Goal: Information Seeking & Learning: Learn about a topic

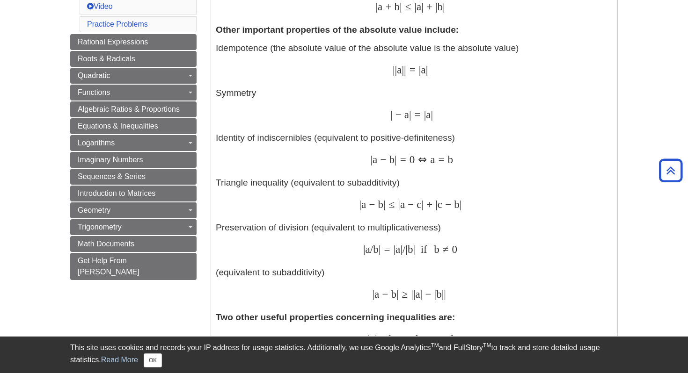
scroll to position [480, 0]
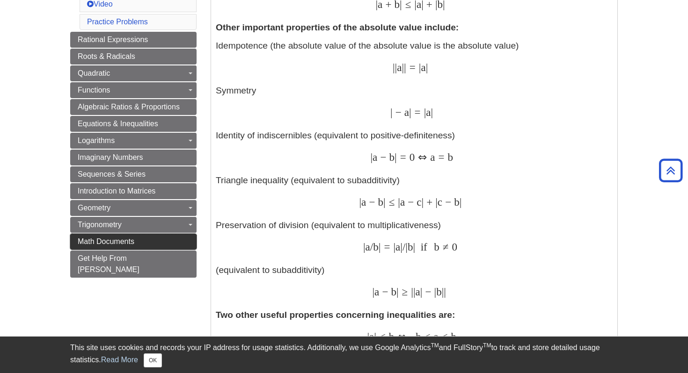
click at [103, 241] on span "Math Documents" at bounding box center [106, 242] width 57 height 8
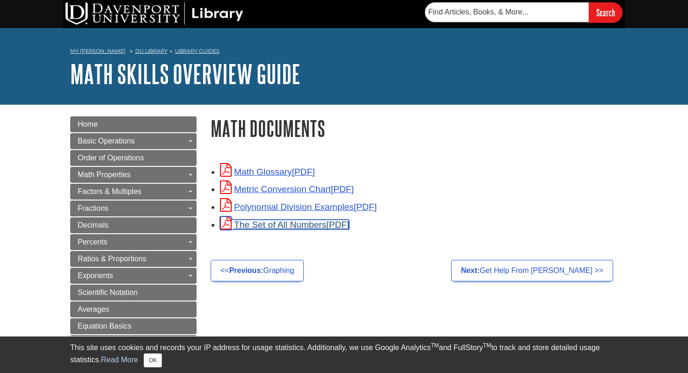
click at [263, 226] on link "The Set of All Numbers" at bounding box center [284, 225] width 129 height 10
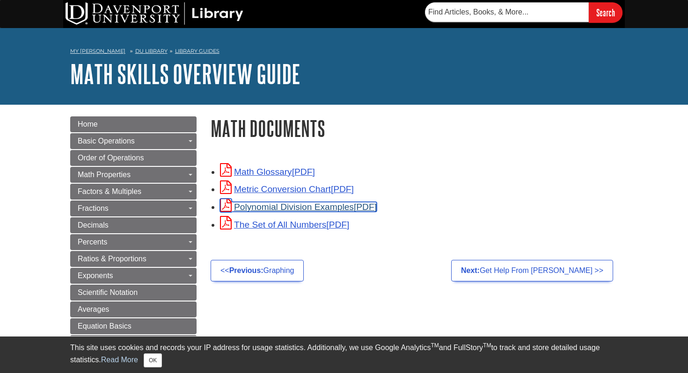
click at [270, 208] on link "Polynomial Division Examples" at bounding box center [298, 207] width 157 height 10
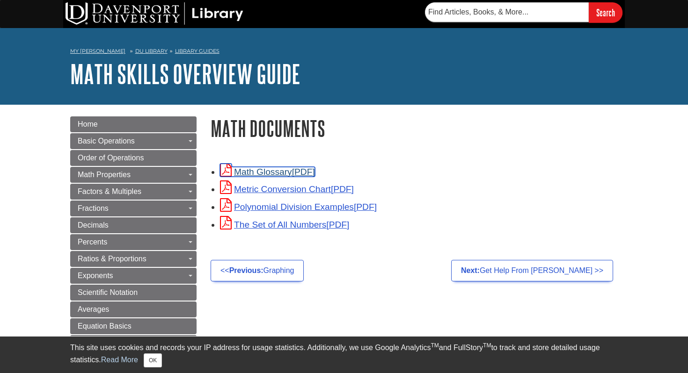
click at [267, 173] on link "Math Glossary" at bounding box center [267, 172] width 95 height 10
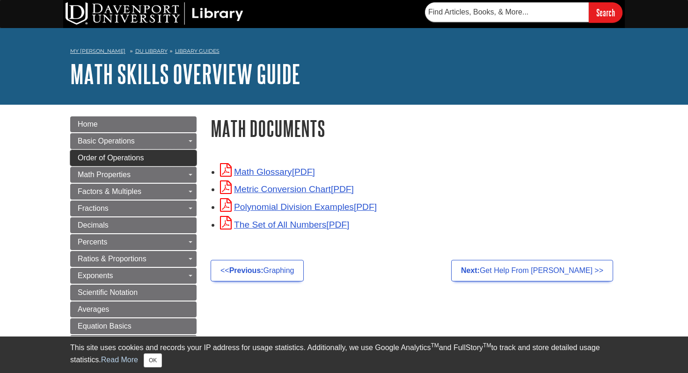
click at [92, 160] on span "Order of Operations" at bounding box center [111, 158] width 66 height 8
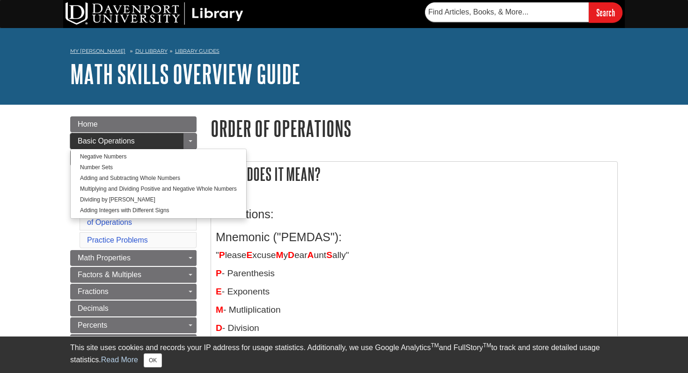
click at [104, 140] on span "Basic Operations" at bounding box center [106, 141] width 57 height 8
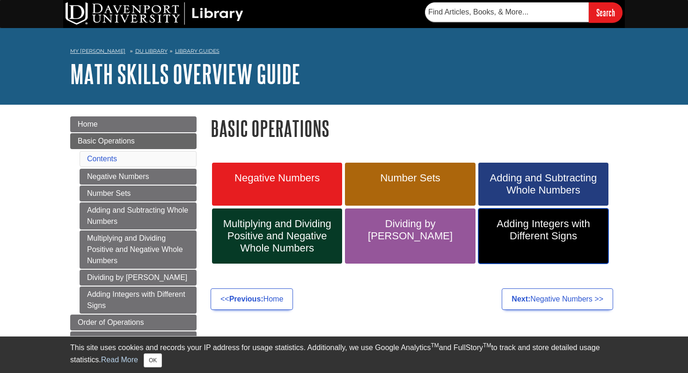
click at [541, 241] on link "Adding Integers with Different Signs" at bounding box center [543, 236] width 130 height 55
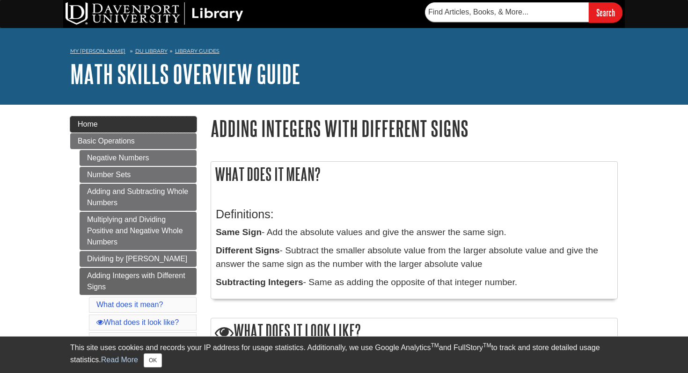
click at [115, 126] on link "Home" at bounding box center [133, 125] width 126 height 16
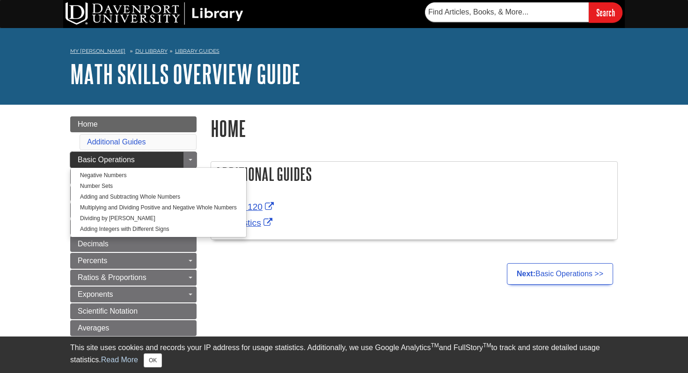
click at [142, 161] on link "Basic Operations" at bounding box center [133, 160] width 126 height 16
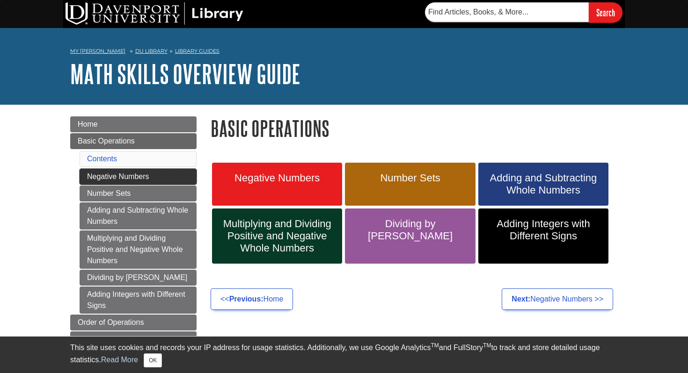
click at [132, 181] on link "Negative Numbers" at bounding box center [138, 177] width 117 height 16
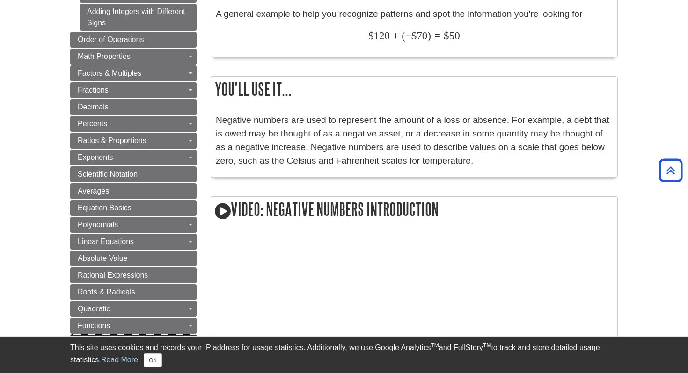
scroll to position [358, 0]
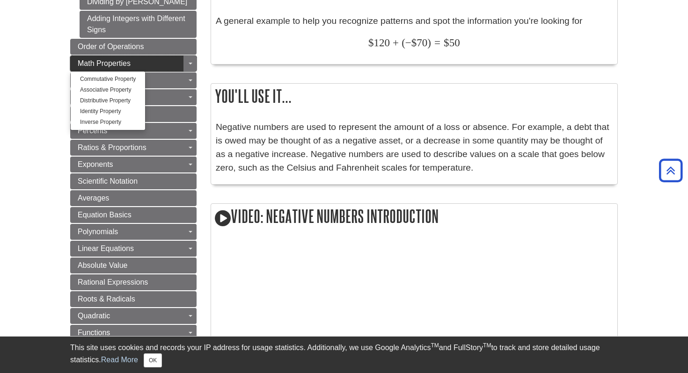
click at [111, 61] on span "Math Properties" at bounding box center [104, 63] width 53 height 8
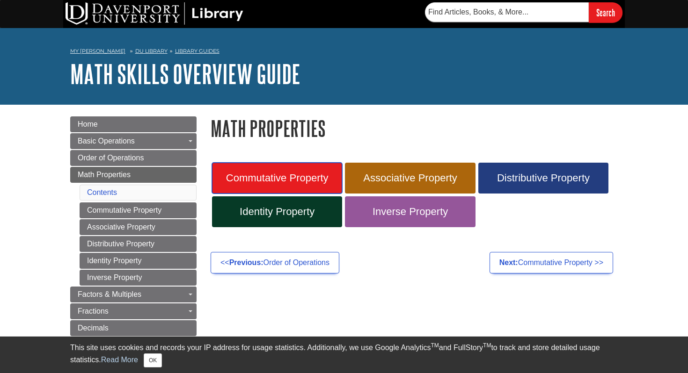
click at [297, 182] on span "Commutative Property" at bounding box center [277, 178] width 116 height 12
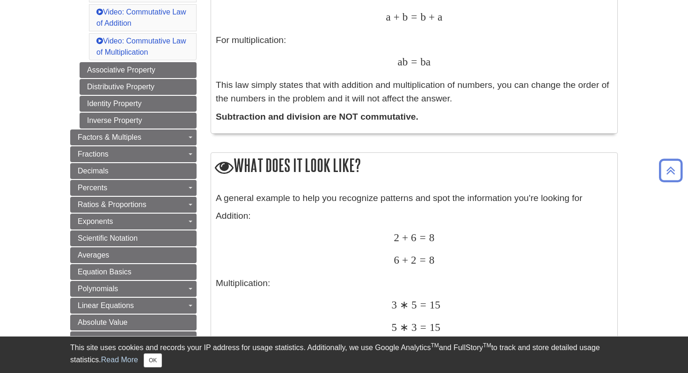
scroll to position [253, 0]
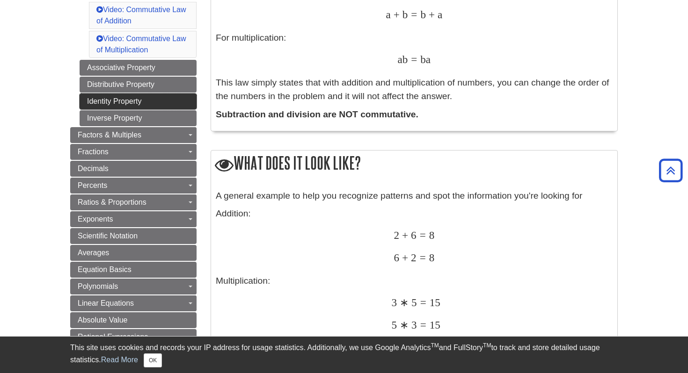
click at [100, 106] on link "Identity Property" at bounding box center [138, 102] width 117 height 16
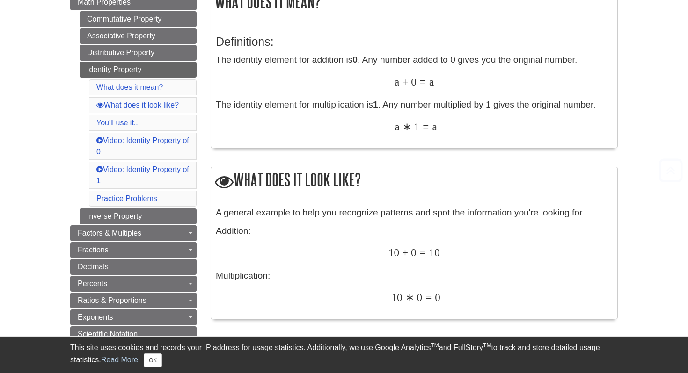
scroll to position [189, 0]
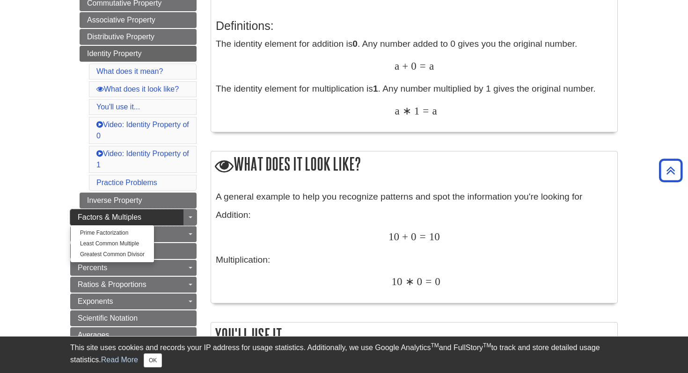
click at [115, 217] on span "Factors & Multiples" at bounding box center [110, 217] width 64 height 8
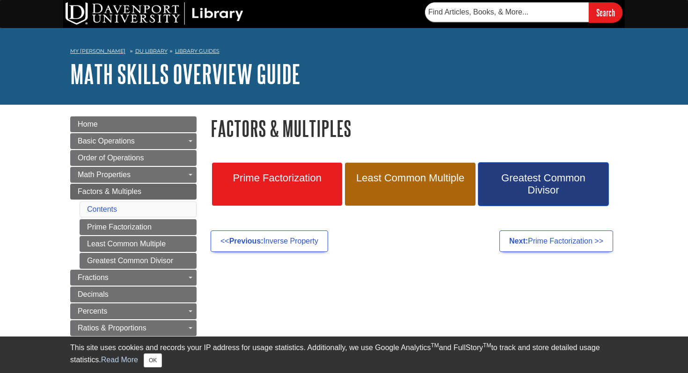
click at [520, 181] on span "Greatest Common Divisor" at bounding box center [543, 184] width 116 height 24
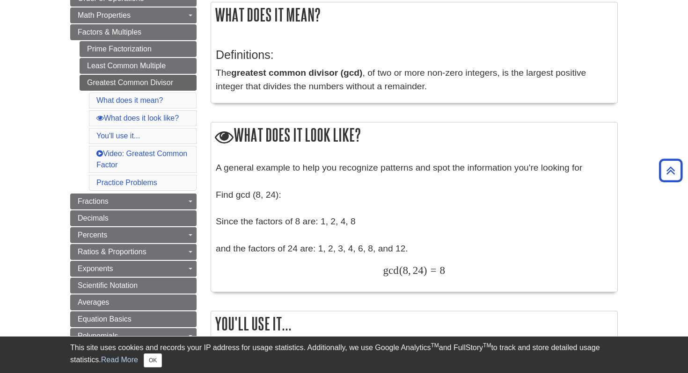
scroll to position [160, 0]
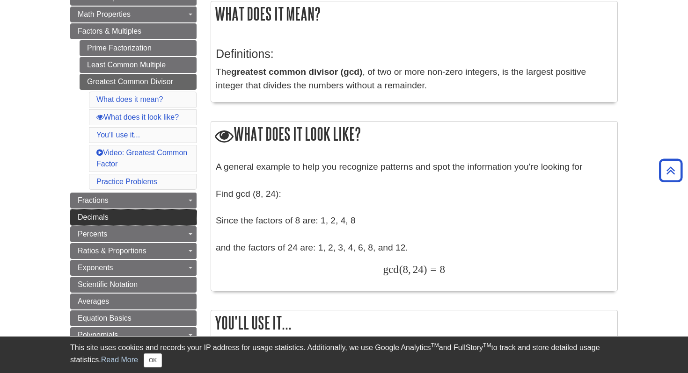
click at [84, 218] on span "Decimals" at bounding box center [93, 217] width 31 height 8
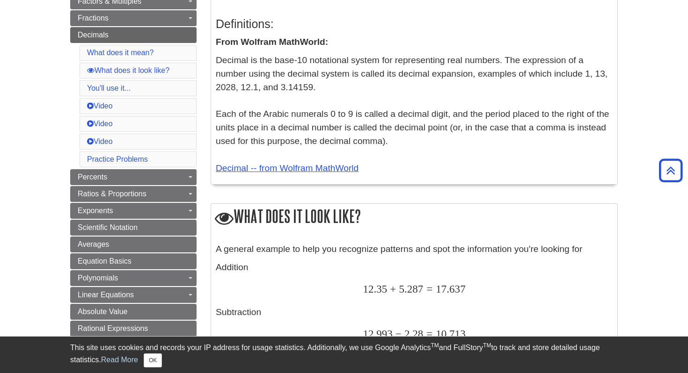
scroll to position [199, 0]
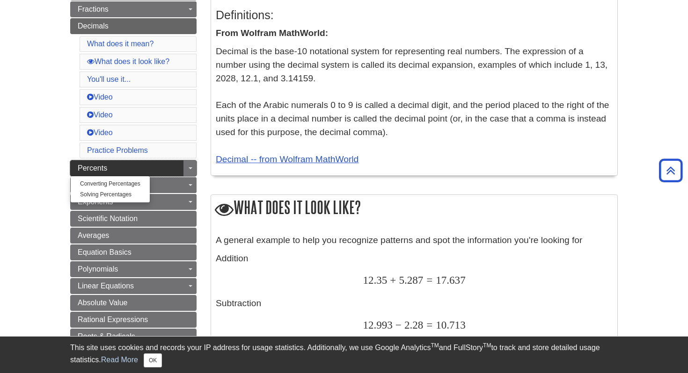
click at [87, 175] on link "Percents" at bounding box center [133, 168] width 126 height 16
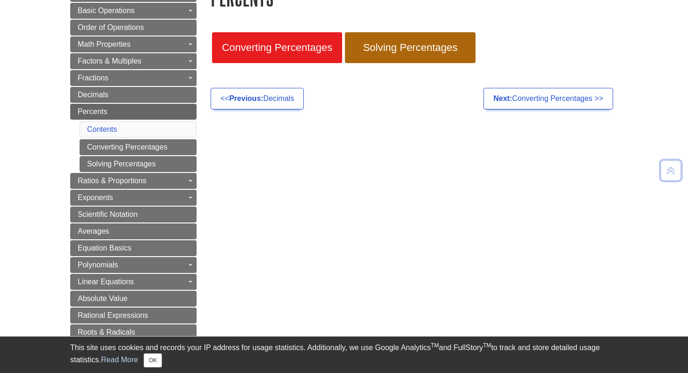
scroll to position [140, 0]
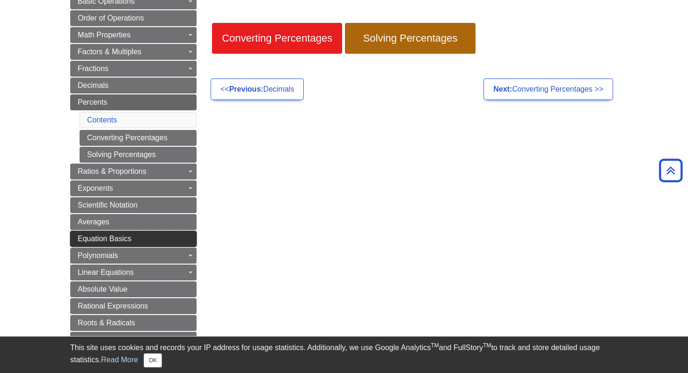
click at [92, 241] on span "Equation Basics" at bounding box center [105, 239] width 54 height 8
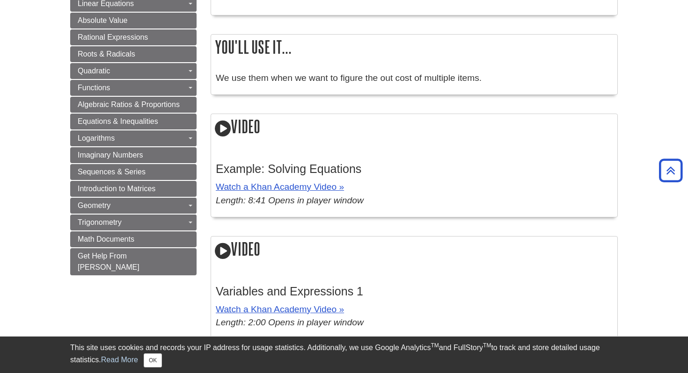
scroll to position [540, 0]
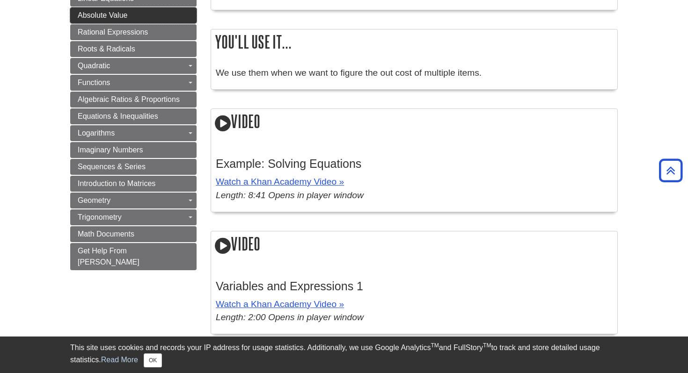
click at [90, 12] on span "Absolute Value" at bounding box center [103, 15] width 50 height 8
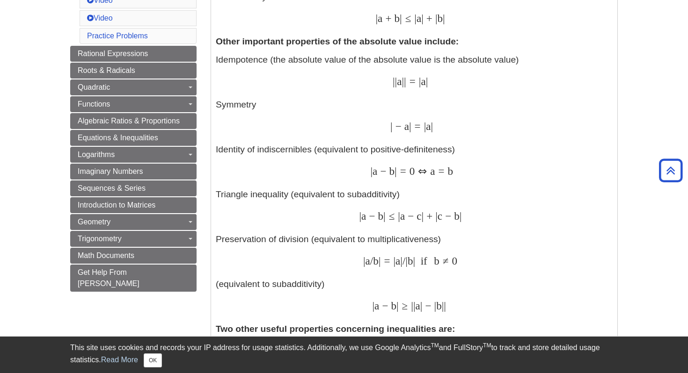
scroll to position [468, 0]
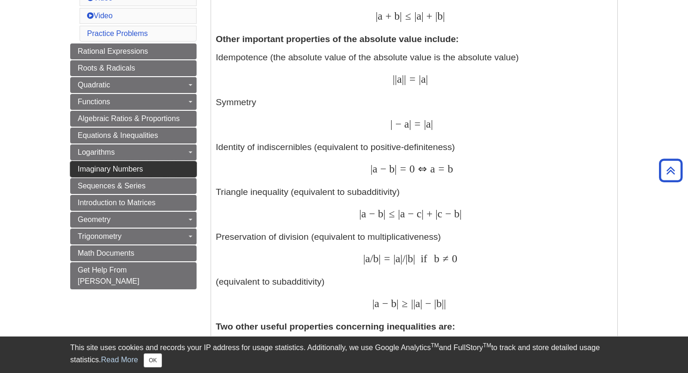
click at [102, 171] on span "Imaginary Numbers" at bounding box center [111, 169] width 66 height 8
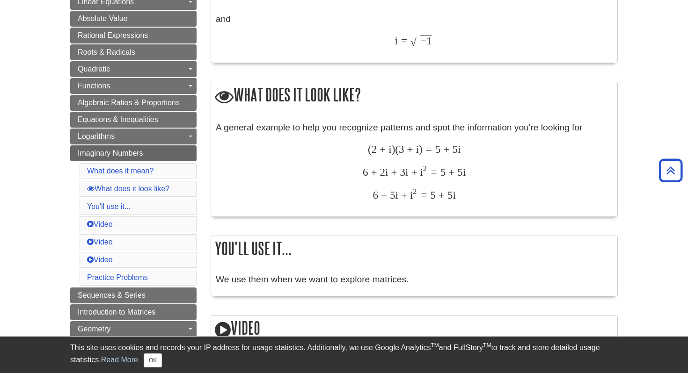
scroll to position [352, 0]
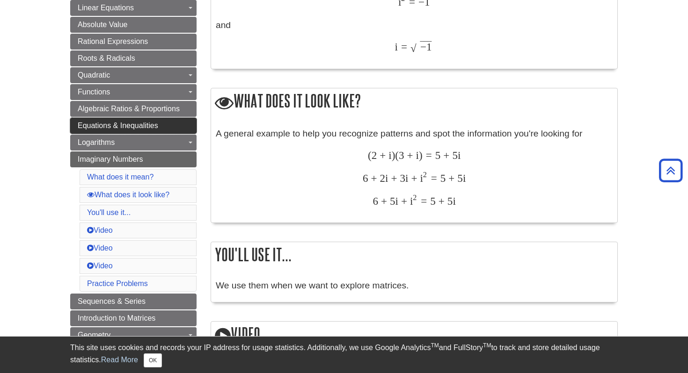
click at [168, 129] on link "Equations & Inequalities" at bounding box center [133, 126] width 126 height 16
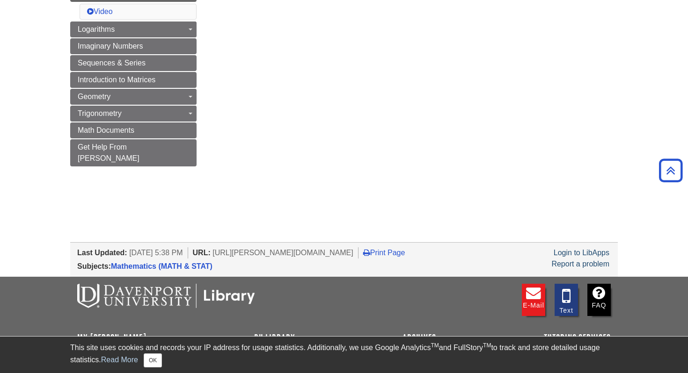
scroll to position [481, 0]
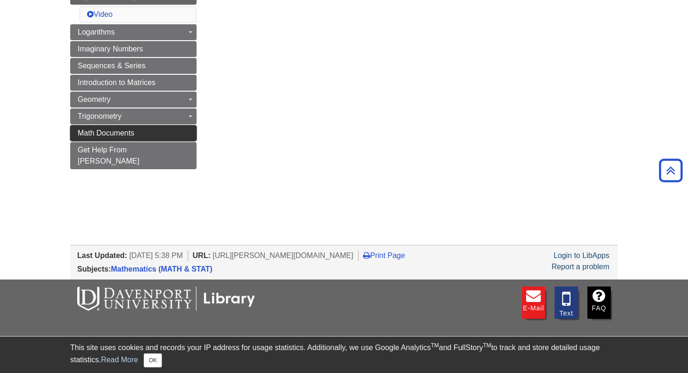
click at [152, 131] on link "Math Documents" at bounding box center [133, 133] width 126 height 16
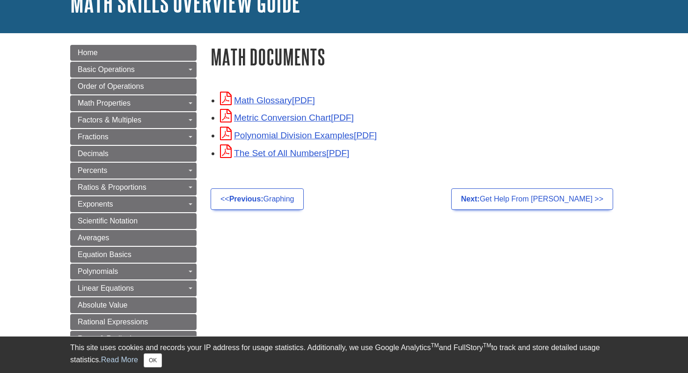
scroll to position [85, 0]
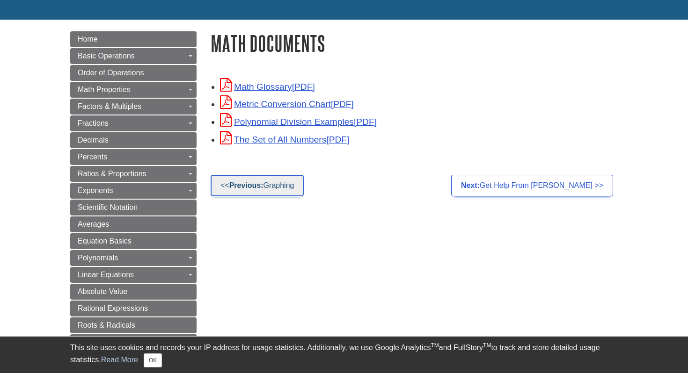
click at [246, 185] on strong "Previous:" at bounding box center [246, 186] width 34 height 8
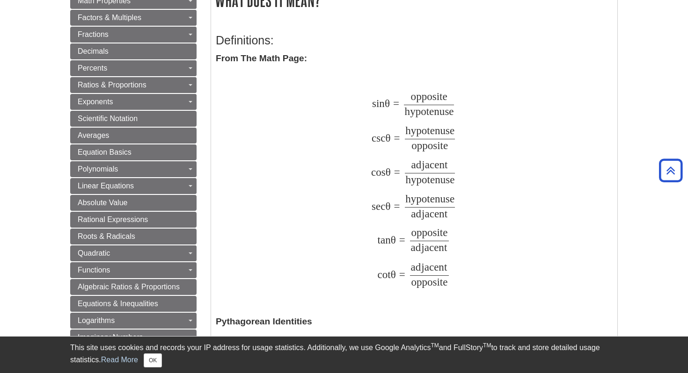
scroll to position [171, 0]
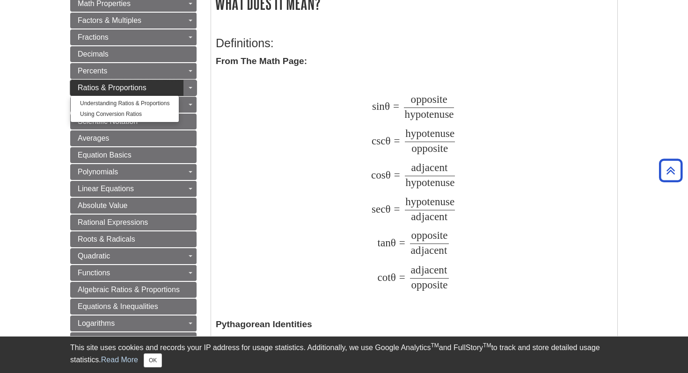
click at [111, 90] on span "Ratios & Proportions" at bounding box center [112, 88] width 69 height 8
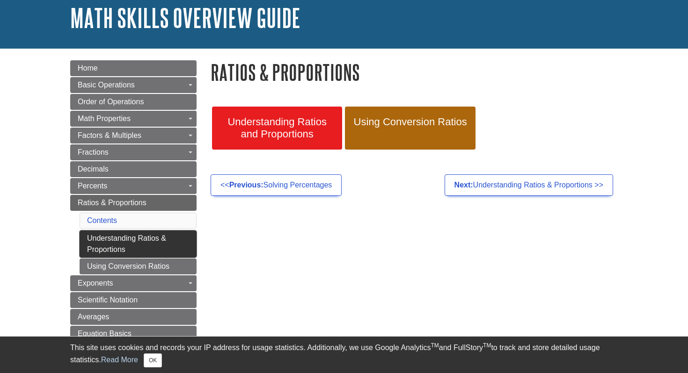
scroll to position [58, 0]
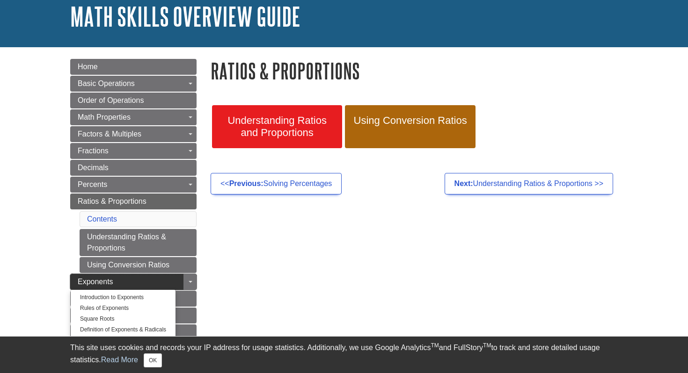
click at [132, 281] on link "Exponents" at bounding box center [133, 282] width 126 height 16
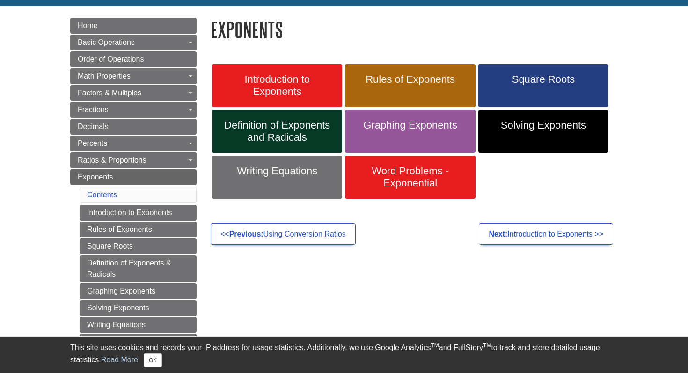
scroll to position [102, 0]
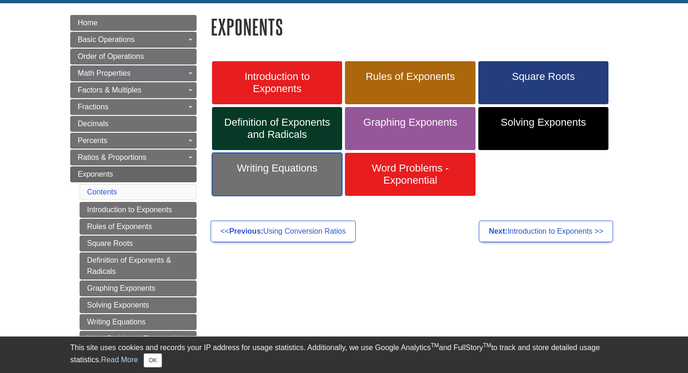
click at [279, 172] on span "Writing Equations" at bounding box center [277, 168] width 116 height 12
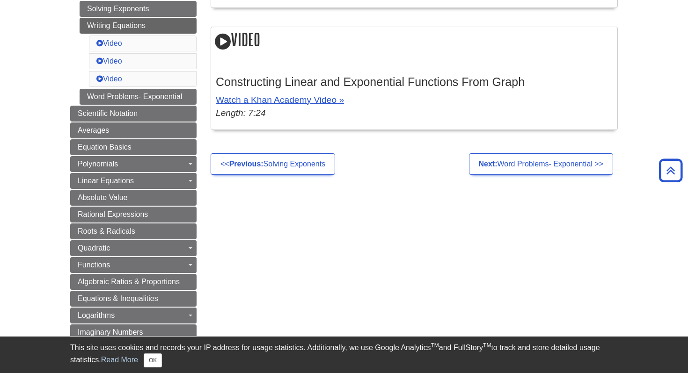
scroll to position [391, 0]
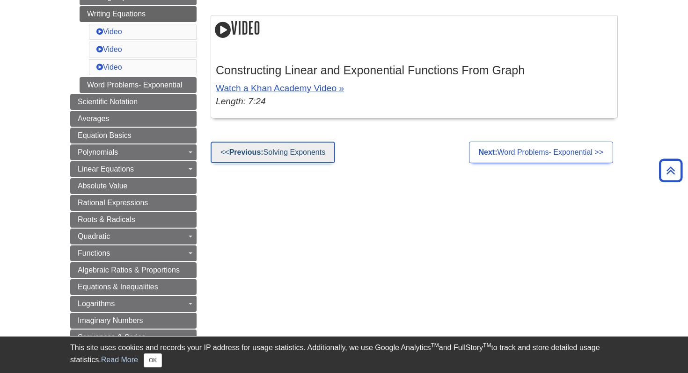
click at [246, 156] on strong "Previous:" at bounding box center [246, 152] width 34 height 8
